Goal: Check status: Check status

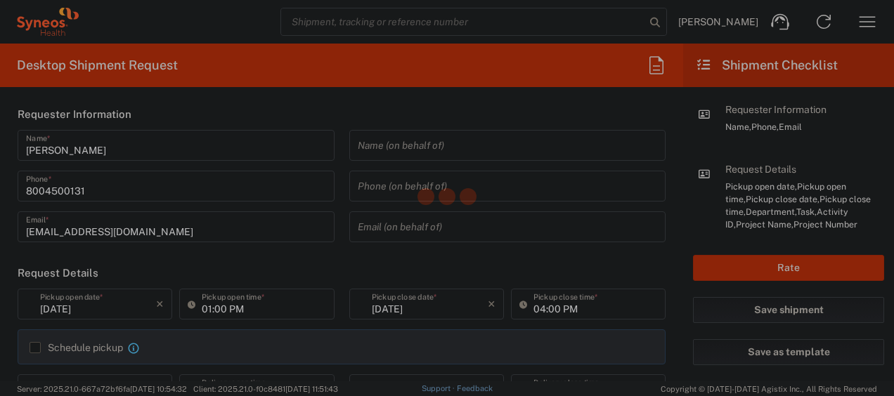
type input "4205"
type input "[US_STATE]"
type input "[GEOGRAPHIC_DATA]"
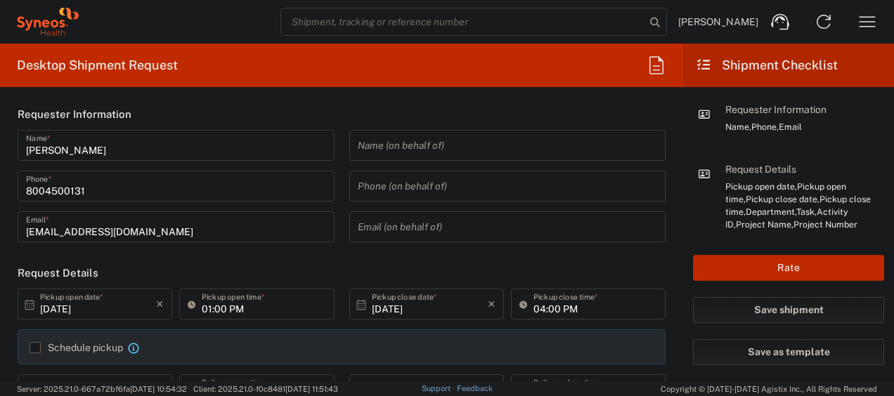
type input "Syneos Health Commercial Servi- [GEOGRAPHIC_DATA] [GEOGRAPHIC_DATA]"
click at [874, 26] on icon "button" at bounding box center [867, 21] width 16 height 11
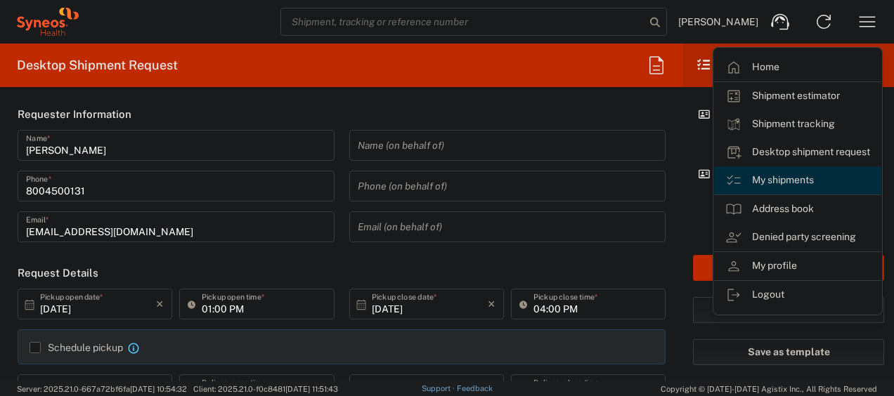
click at [785, 175] on link "My shipments" at bounding box center [797, 181] width 167 height 28
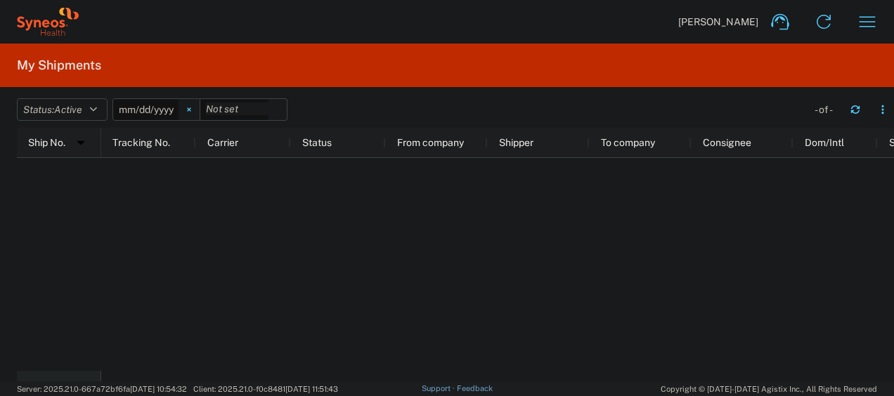
click at [198, 108] on svg-icon at bounding box center [189, 109] width 21 height 21
click at [96, 107] on icon "button" at bounding box center [93, 110] width 7 height 10
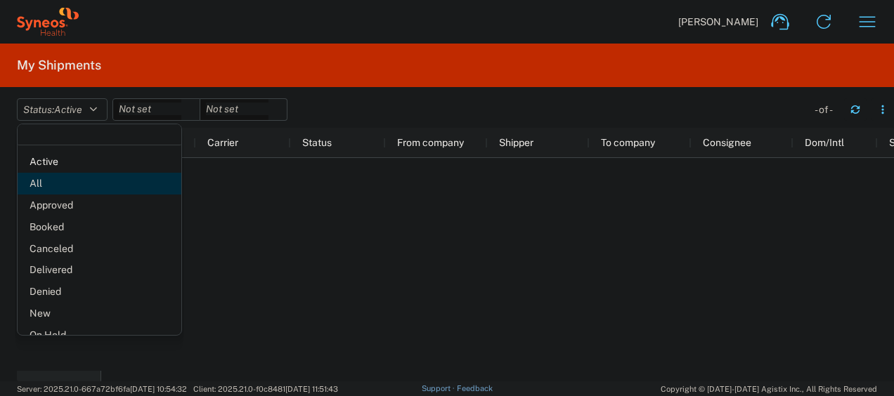
click at [56, 182] on span "All" at bounding box center [100, 184] width 164 height 22
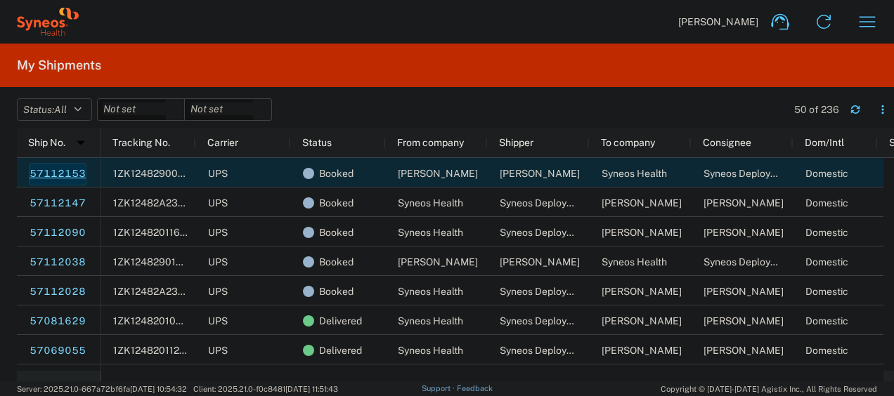
click at [58, 177] on link "57112153" at bounding box center [58, 174] width 58 height 22
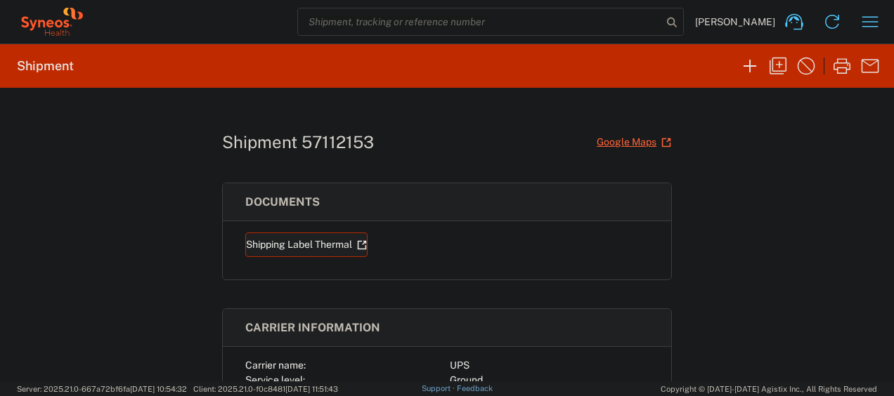
click at [290, 240] on link "Shipping Label Thermal" at bounding box center [306, 245] width 122 height 25
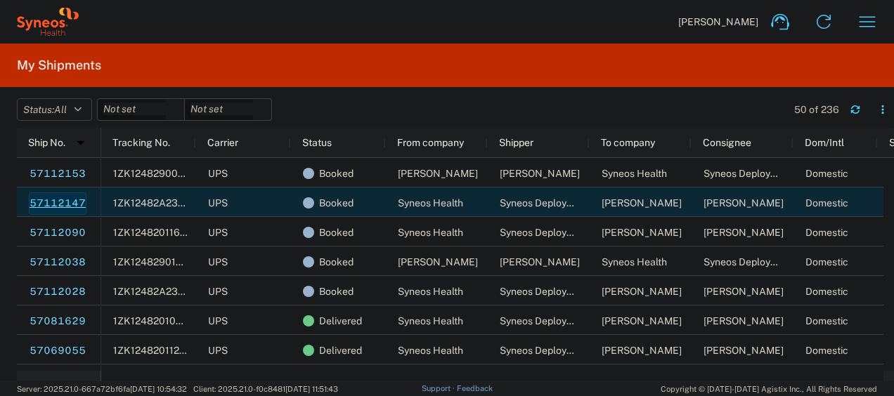
click at [56, 201] on link "57112147" at bounding box center [58, 204] width 58 height 22
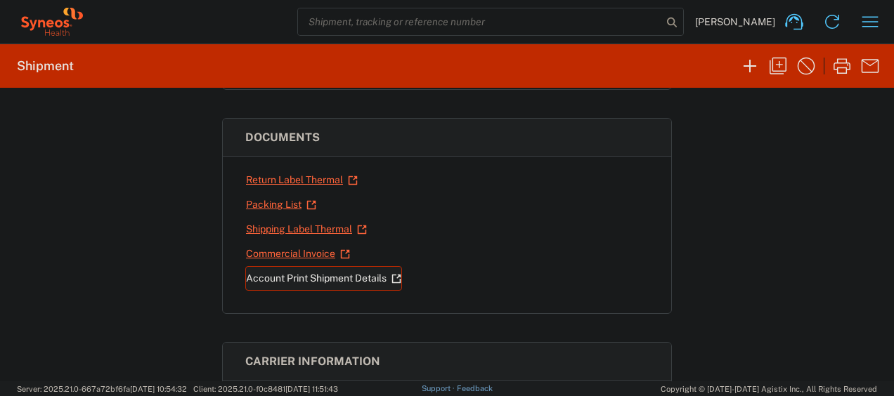
scroll to position [211, 0]
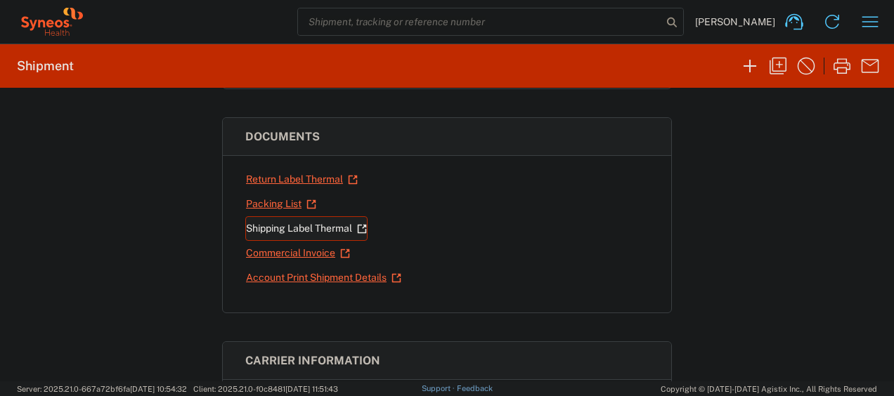
click at [292, 233] on link "Shipping Label Thermal" at bounding box center [306, 228] width 122 height 25
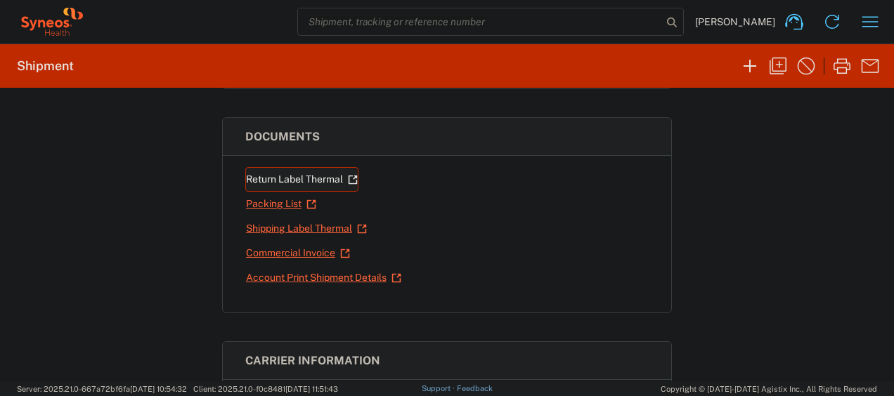
click at [297, 177] on link "Return Label Thermal" at bounding box center [301, 179] width 113 height 25
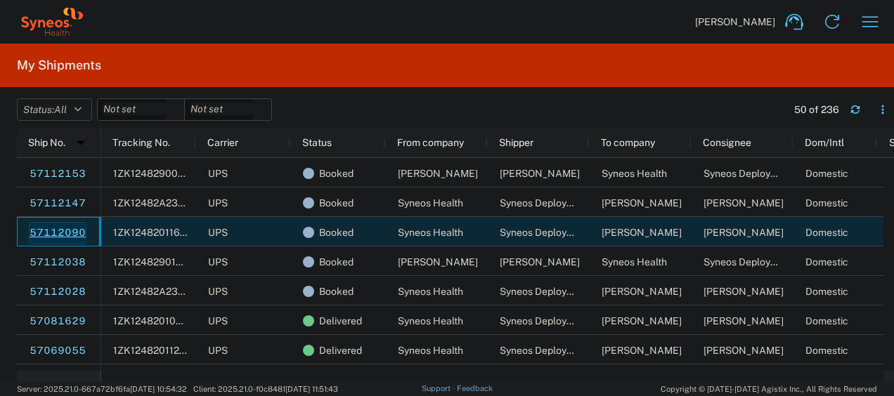
click at [56, 225] on link "57112090" at bounding box center [58, 233] width 58 height 22
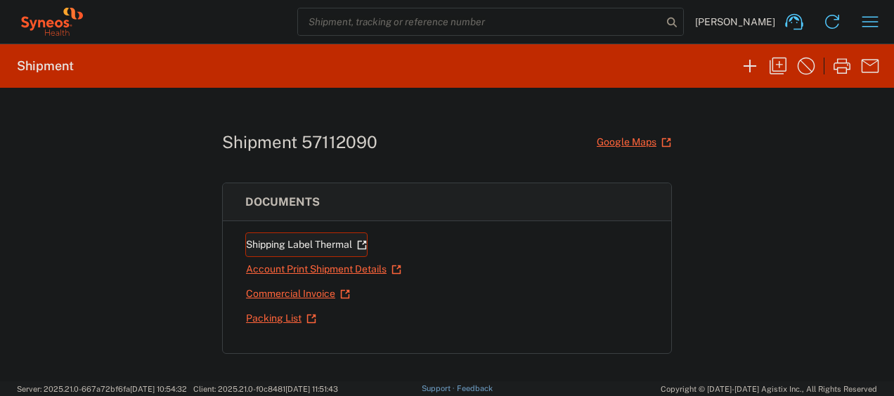
click at [303, 240] on link "Shipping Label Thermal" at bounding box center [306, 245] width 122 height 25
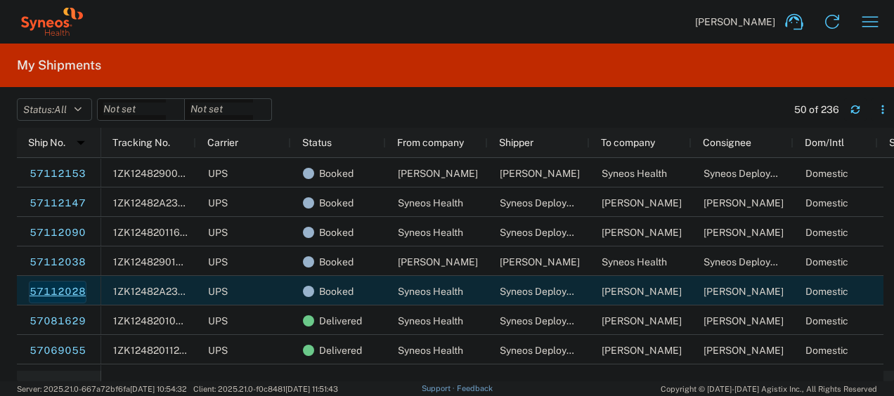
click at [49, 287] on link "57112028" at bounding box center [58, 292] width 58 height 22
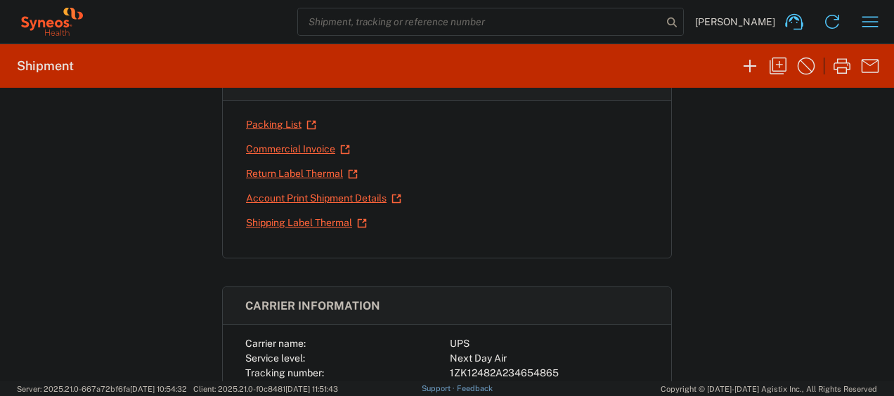
scroll to position [266, 0]
click at [306, 220] on link "Shipping Label Thermal" at bounding box center [306, 222] width 122 height 25
click at [280, 170] on link "Return Label Thermal" at bounding box center [301, 173] width 113 height 25
